Goal: Find contact information: Find contact information

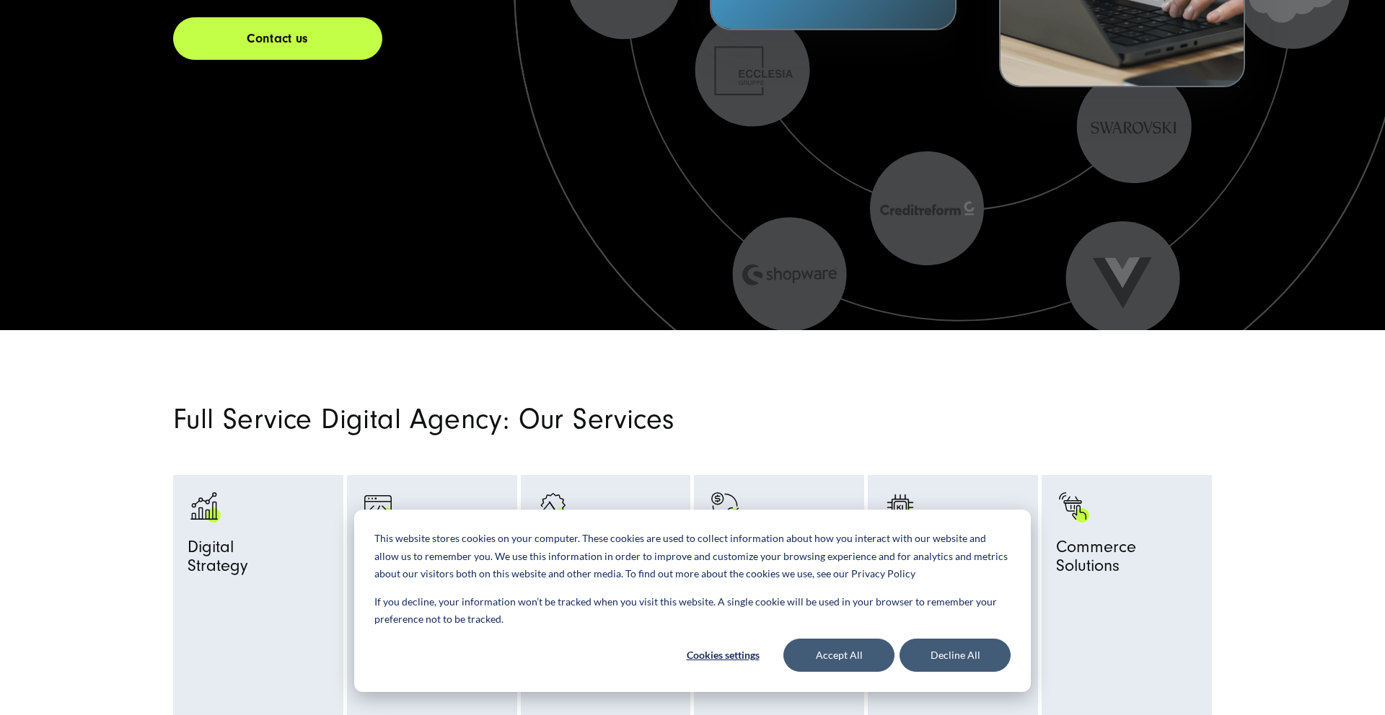
scroll to position [632, 0]
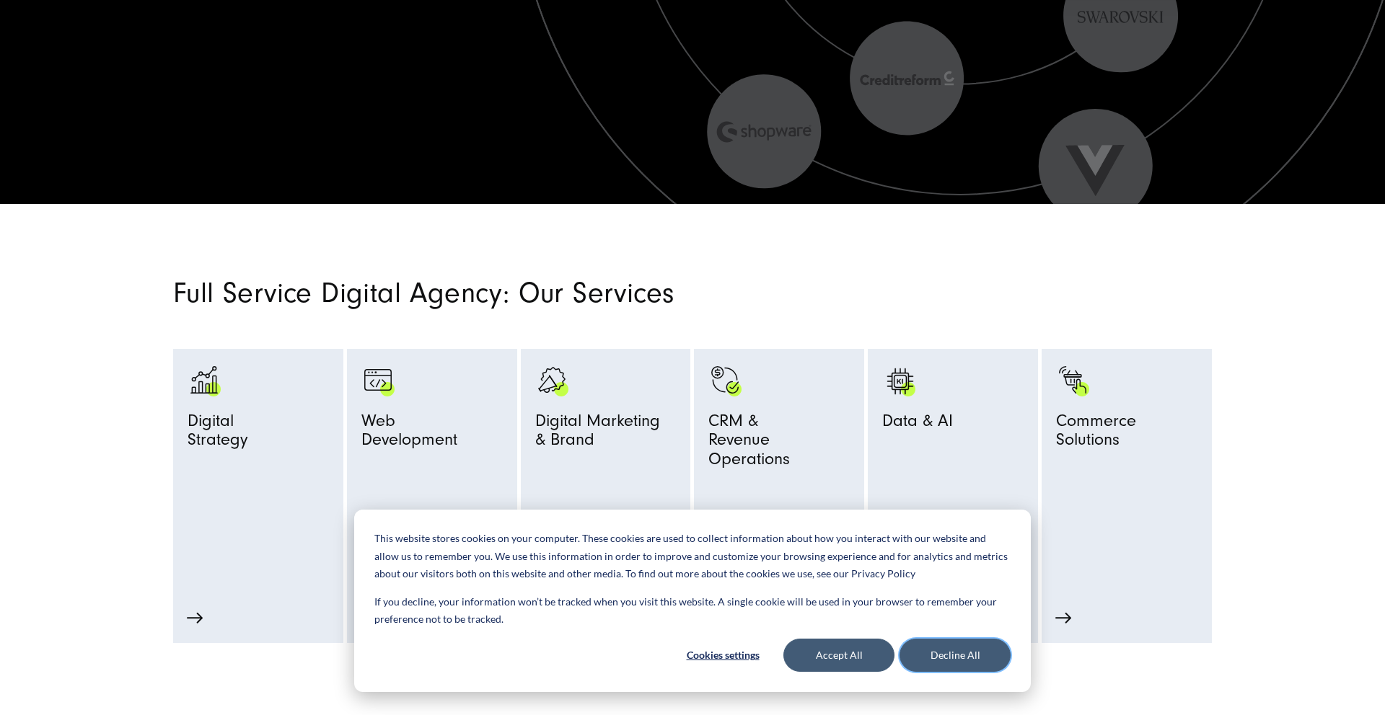
click at [940, 652] on button "Decline All" at bounding box center [954, 655] width 111 height 33
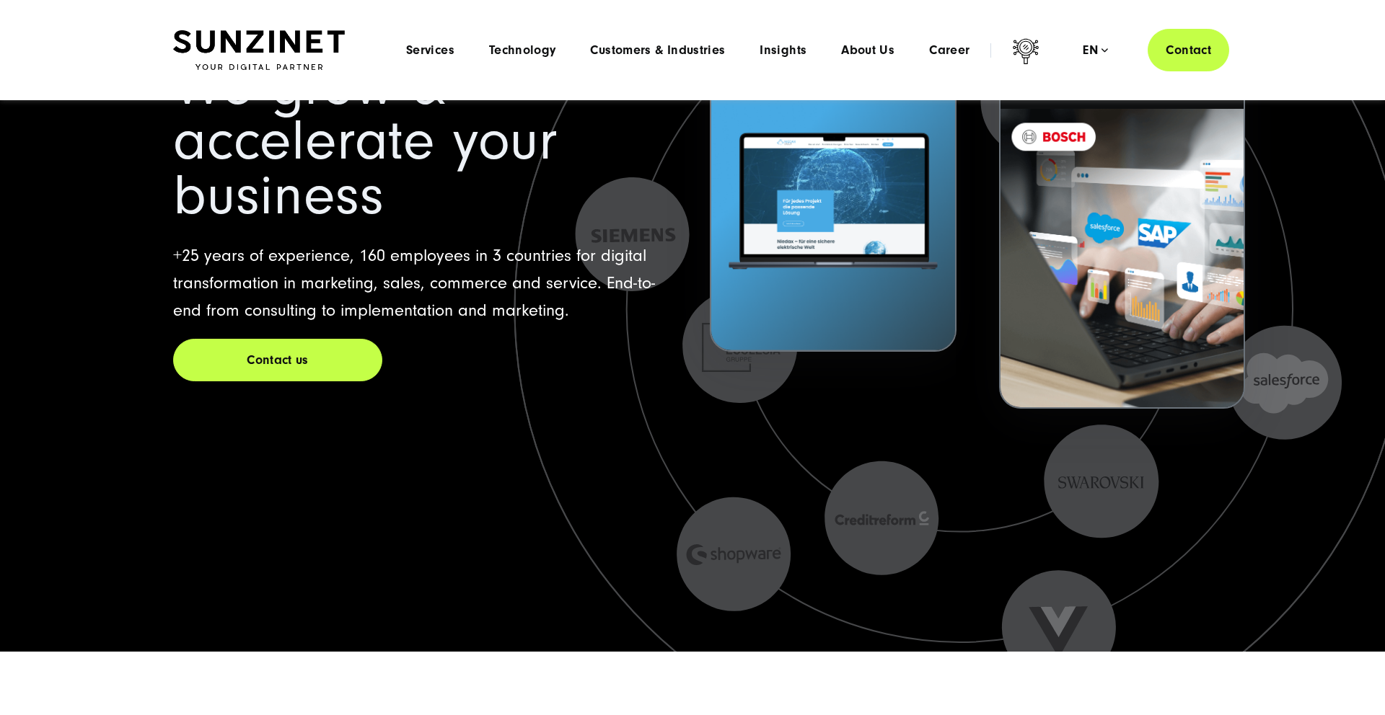
scroll to position [0, 0]
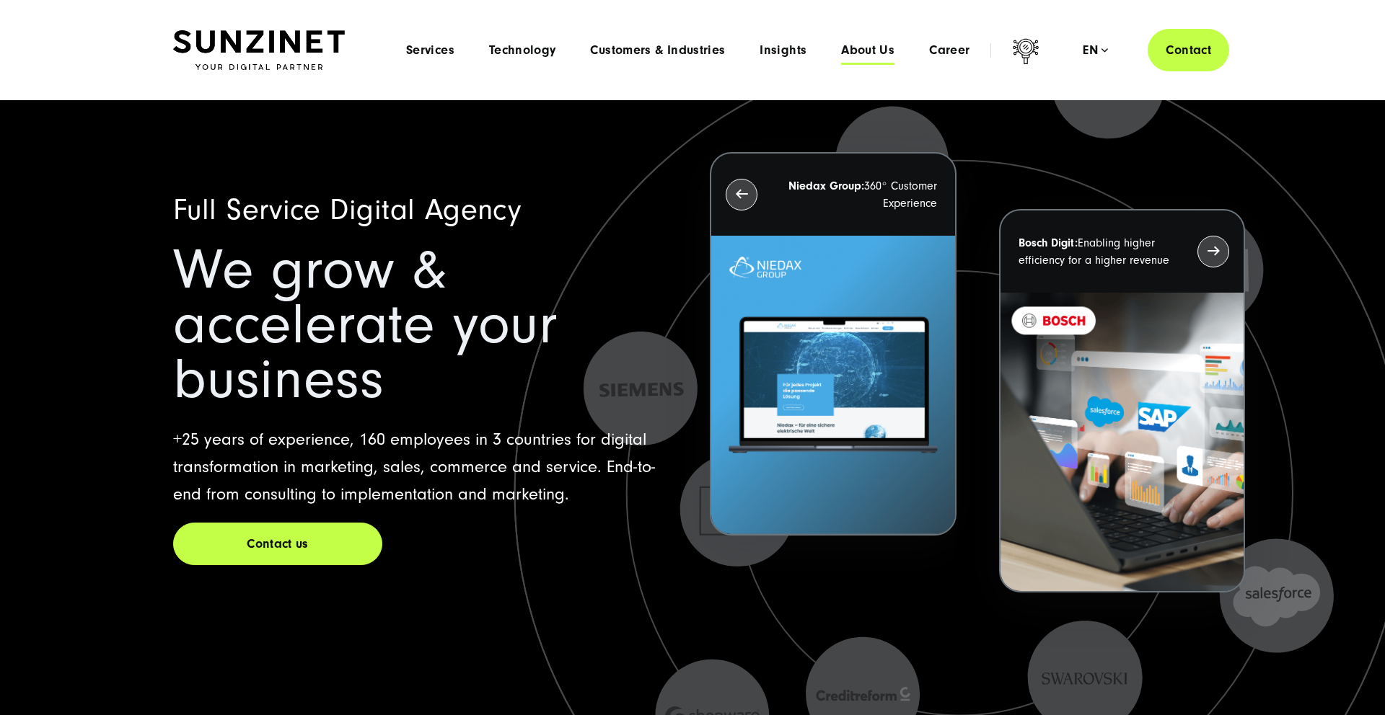
click at [869, 50] on span "About Us" at bounding box center [867, 50] width 53 height 14
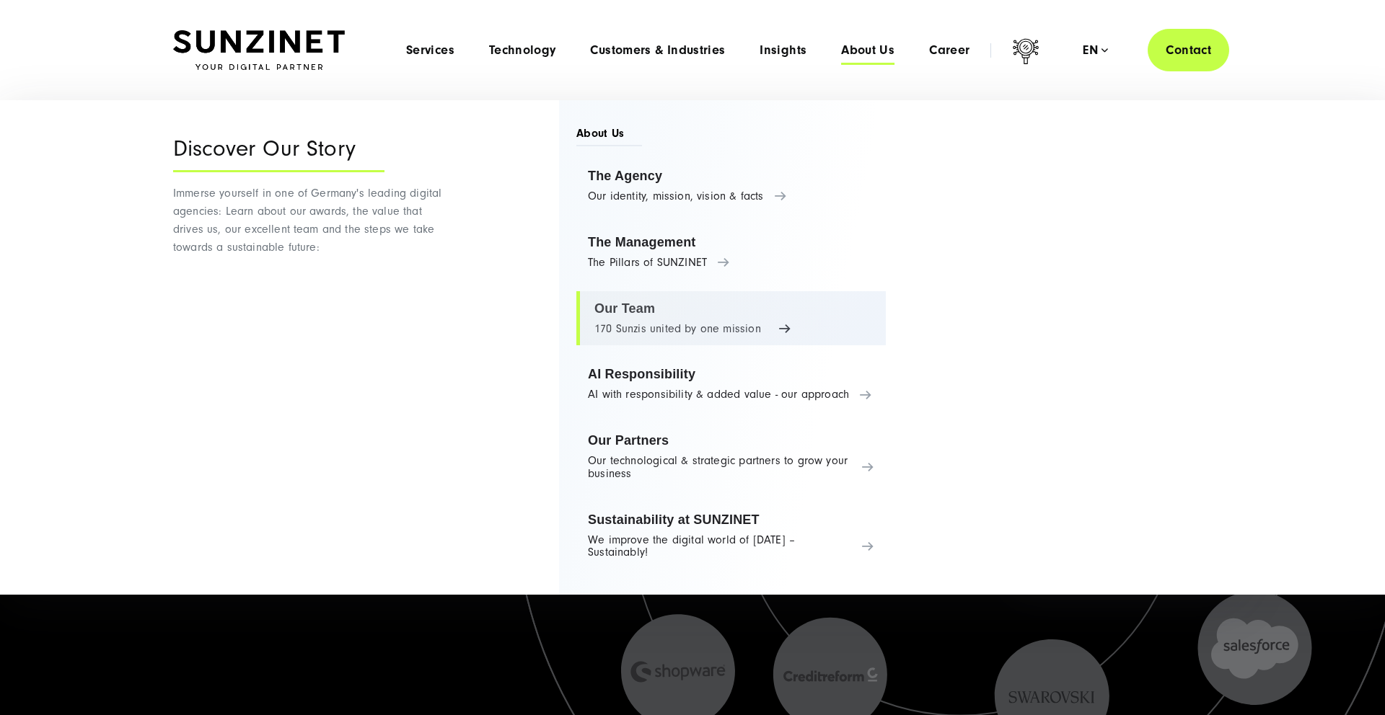
click at [704, 314] on link "Our Team 170 Sunzis united by one mission" at bounding box center [730, 318] width 309 height 55
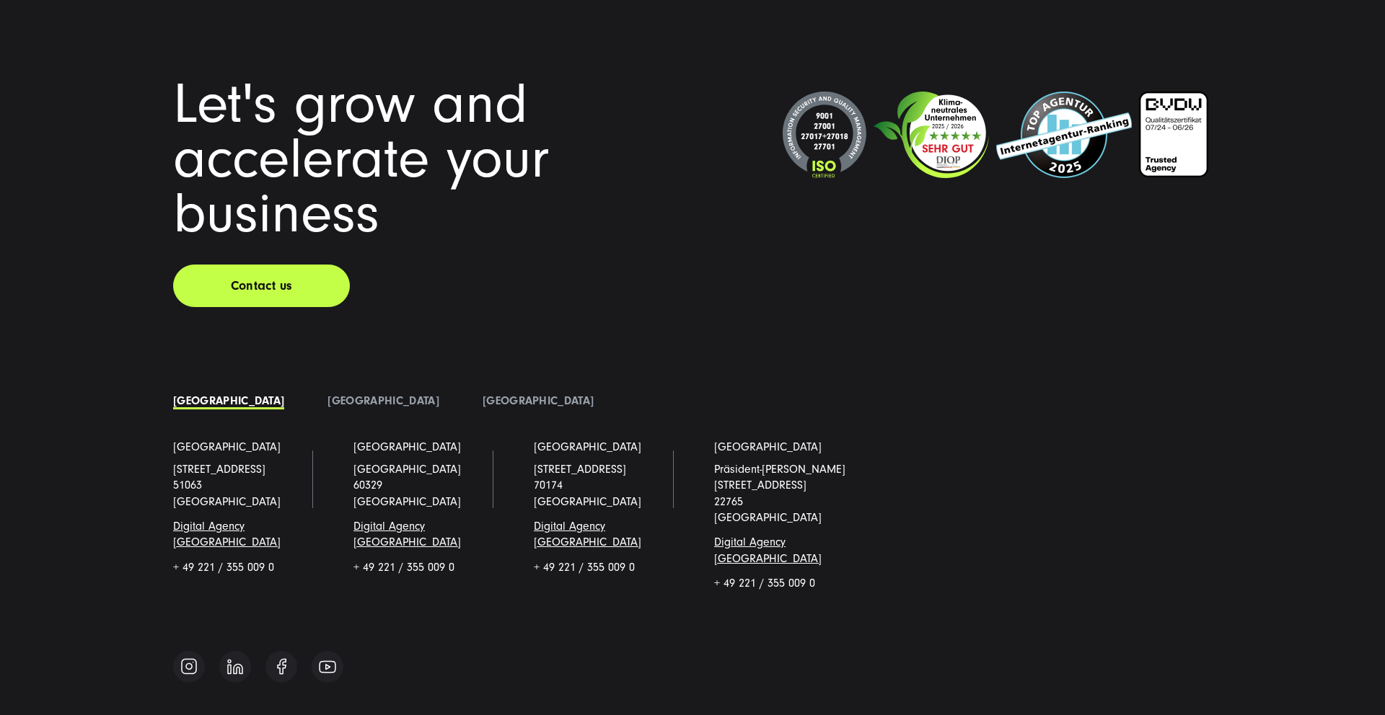
scroll to position [17803, 0]
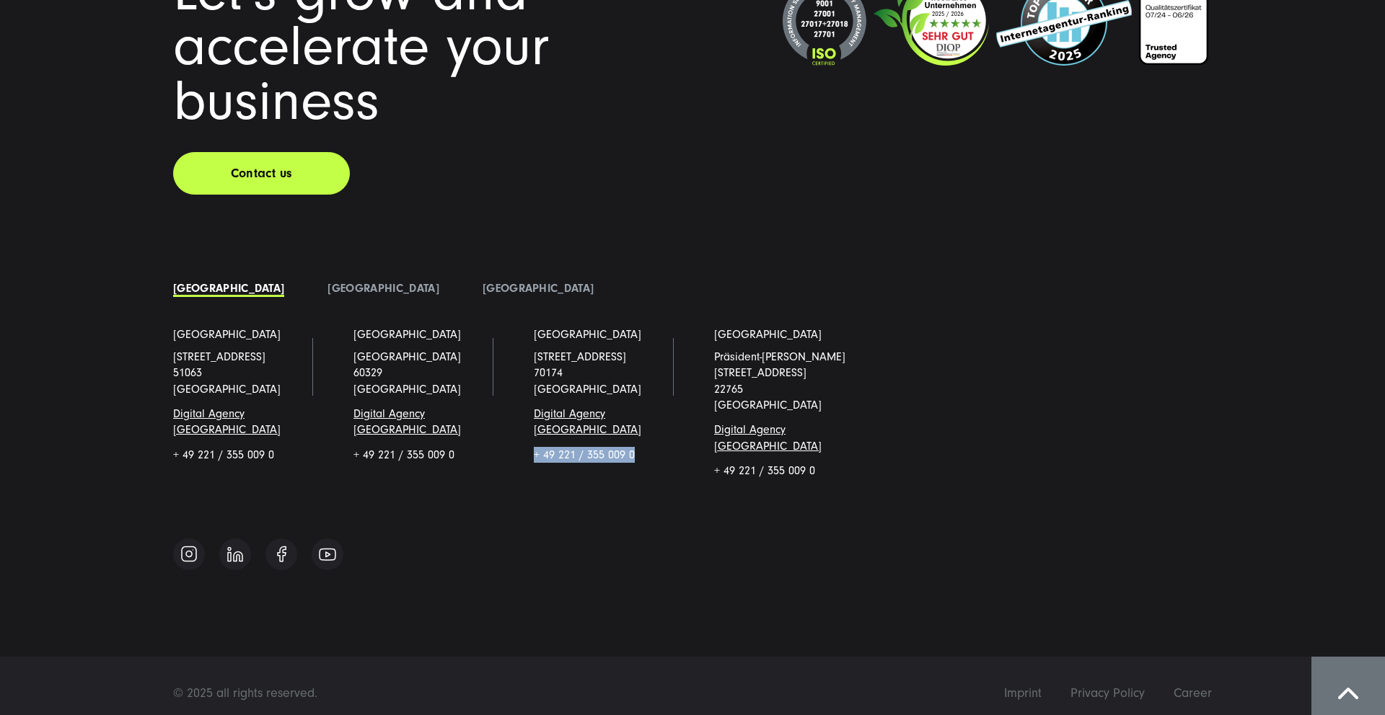
drag, startPoint x: 651, startPoint y: 440, endPoint x: 536, endPoint y: 439, distance: 115.4
click at [535, 447] on p "+ 49 221 / 355 009 0" at bounding box center [602, 455] width 137 height 16
copy p "+ 49 221 / 355 009 0"
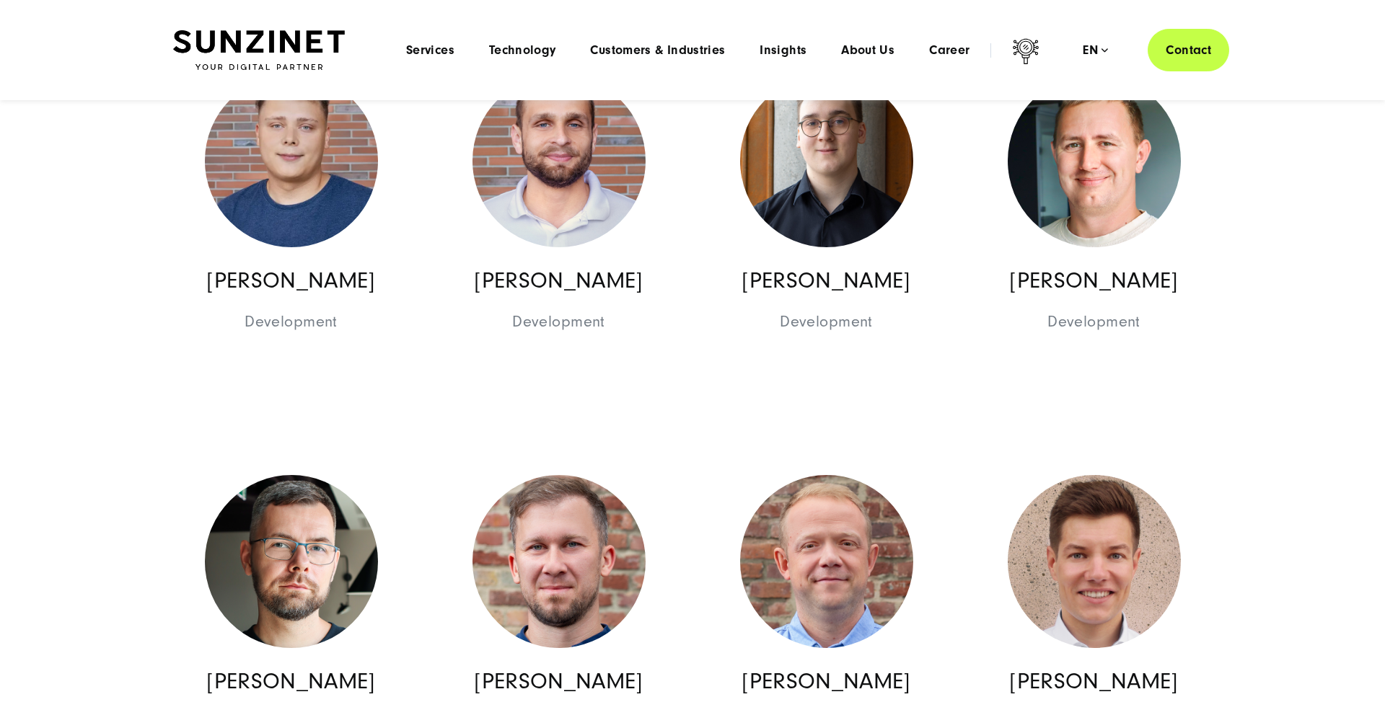
scroll to position [15080, 0]
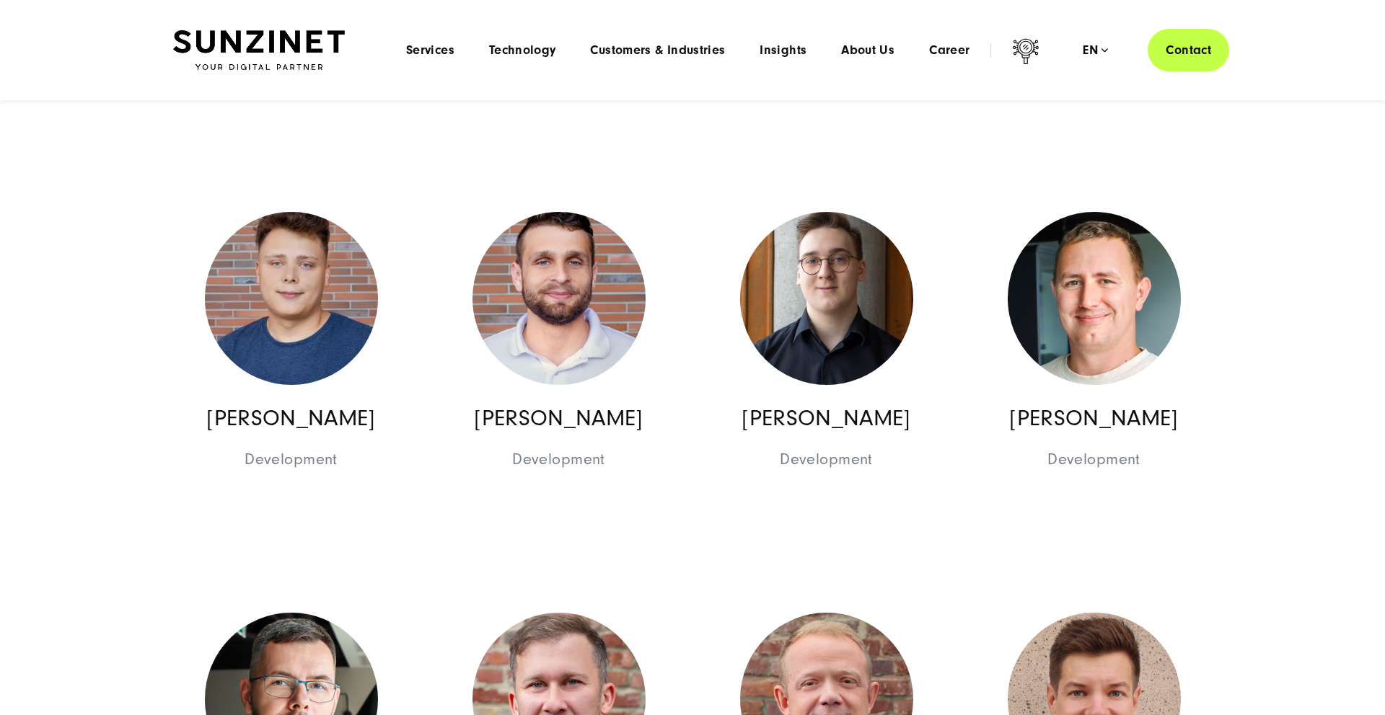
click at [302, 41] on img at bounding box center [259, 50] width 172 height 40
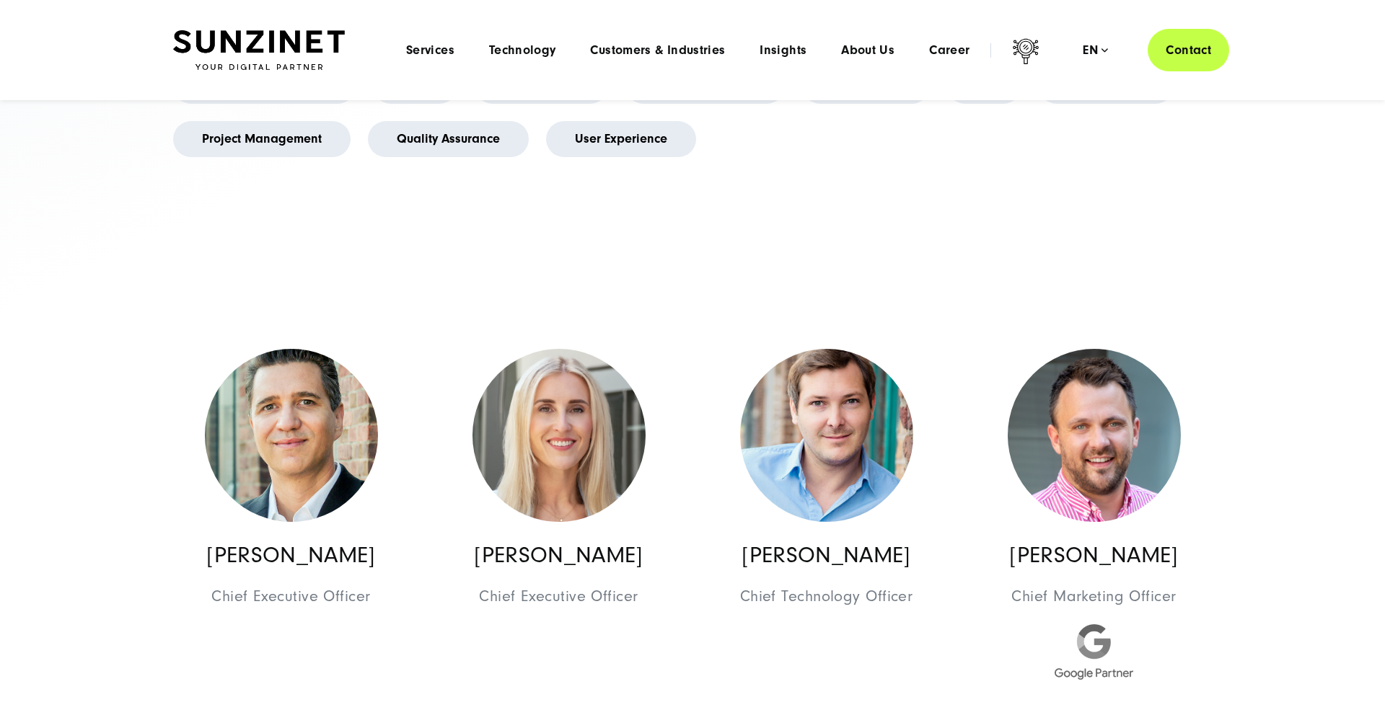
scroll to position [7950, 0]
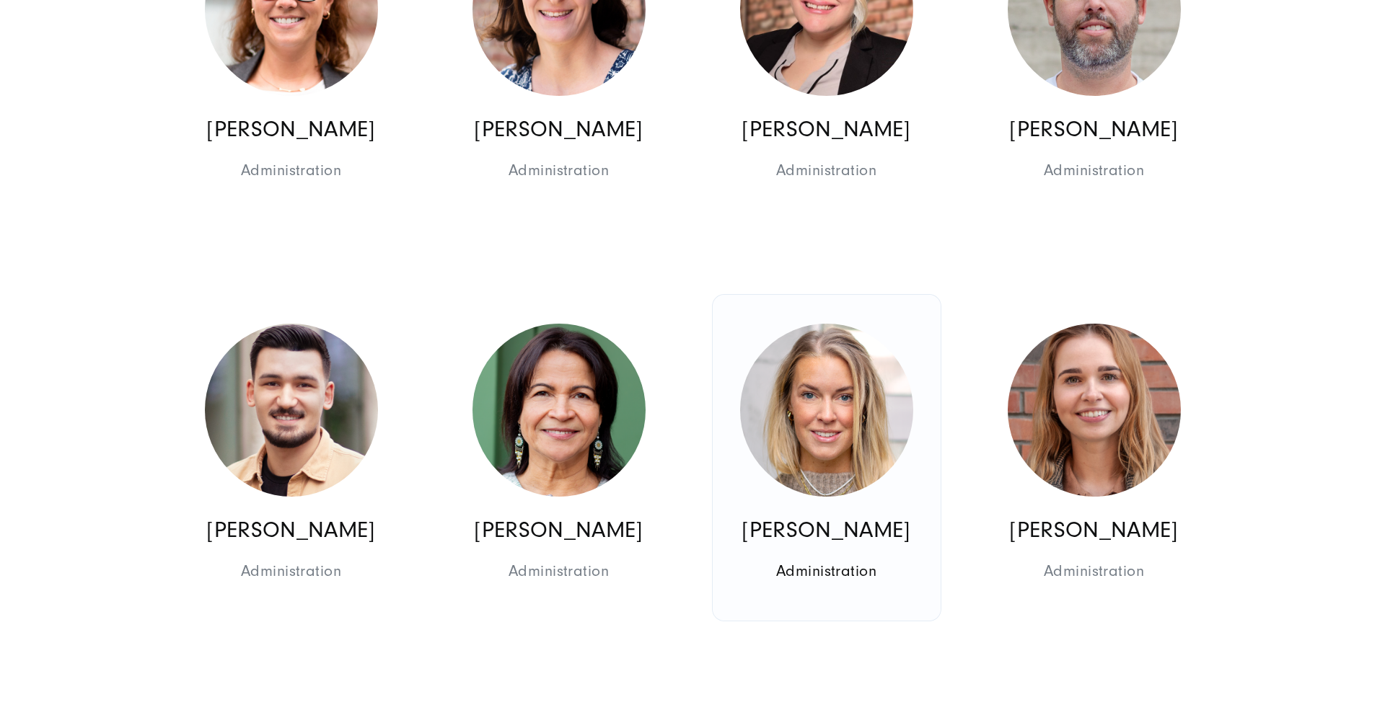
click at [831, 516] on p "Anja Röhrich" at bounding box center [826, 529] width 206 height 27
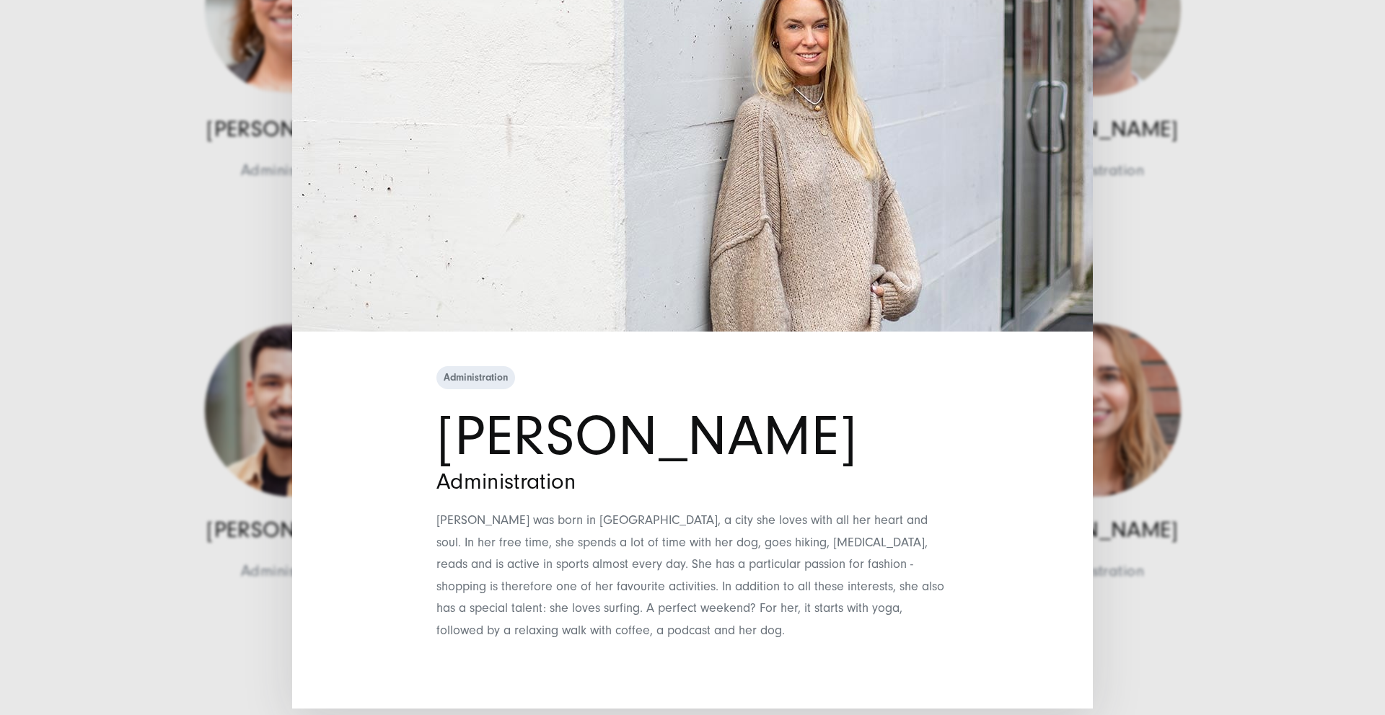
scroll to position [157, 0]
